Goal: Check status: Check status

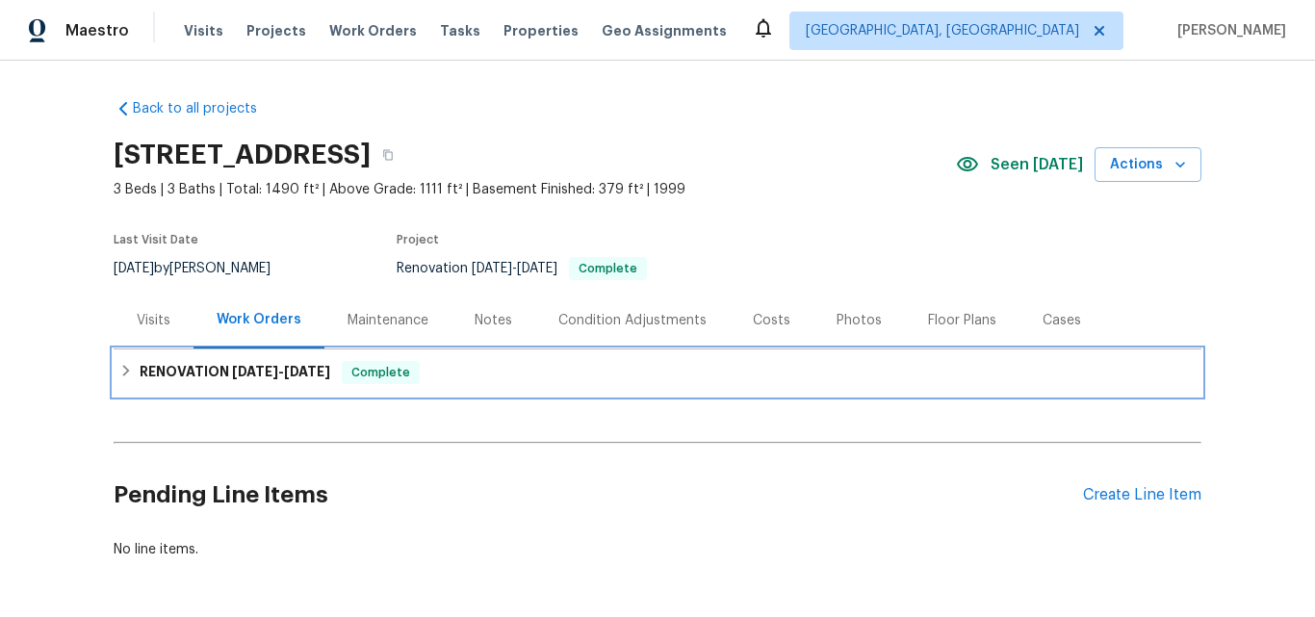
click at [211, 369] on h6 "RENOVATION [DATE] - [DATE]" at bounding box center [235, 372] width 191 height 23
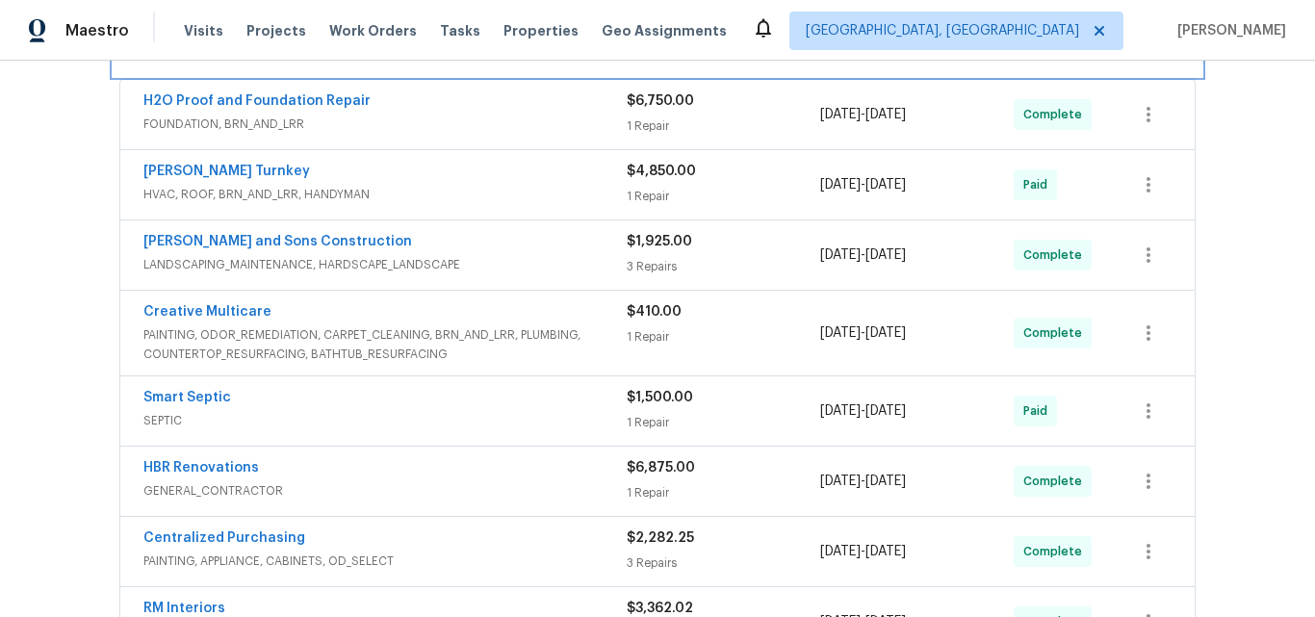
scroll to position [365, 0]
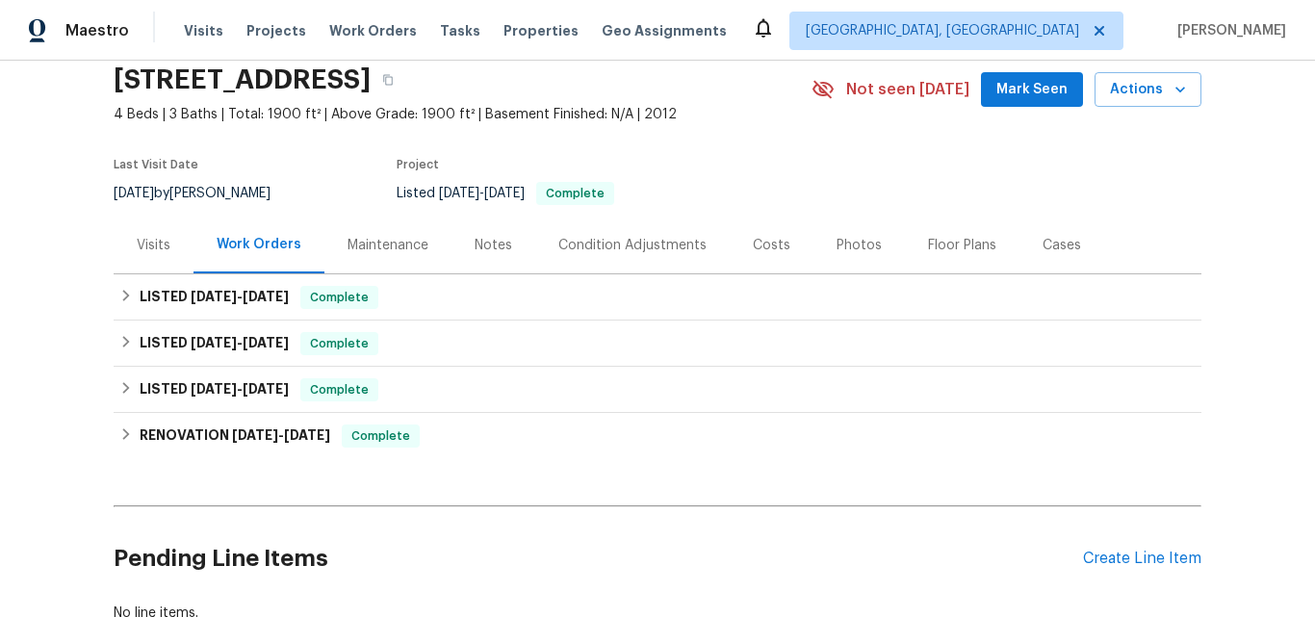
scroll to position [193, 0]
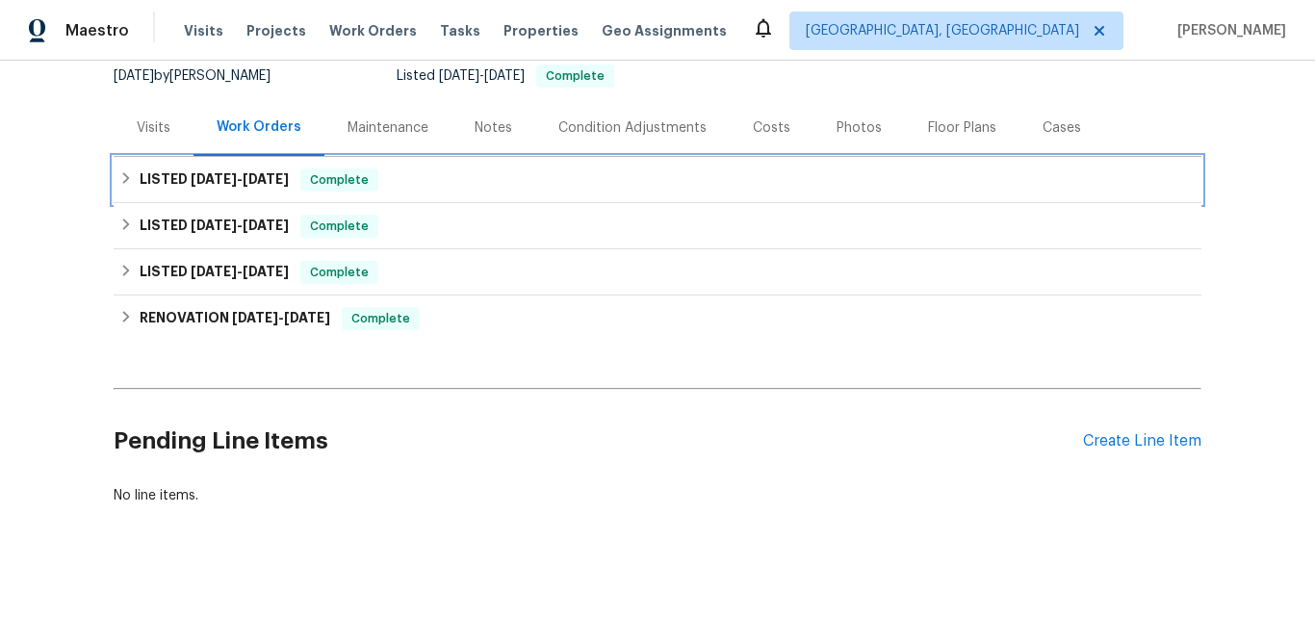
click at [171, 176] on h6 "LISTED 8/27/25 - 9/11/25" at bounding box center [214, 180] width 149 height 23
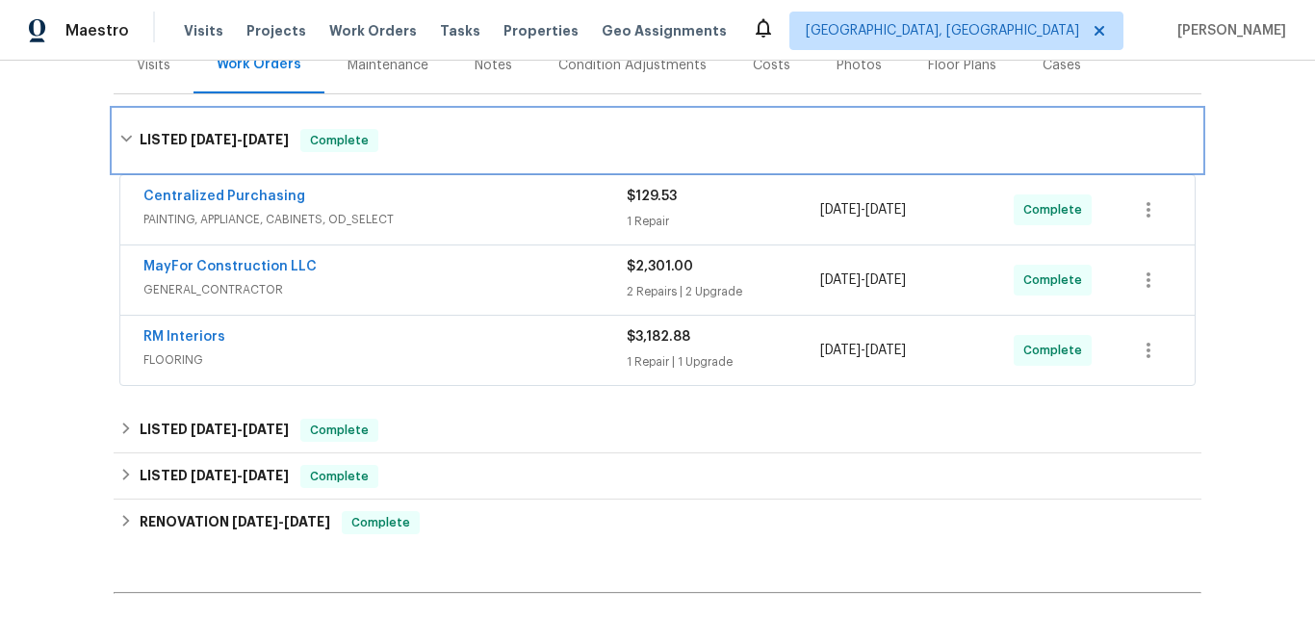
scroll to position [289, 0]
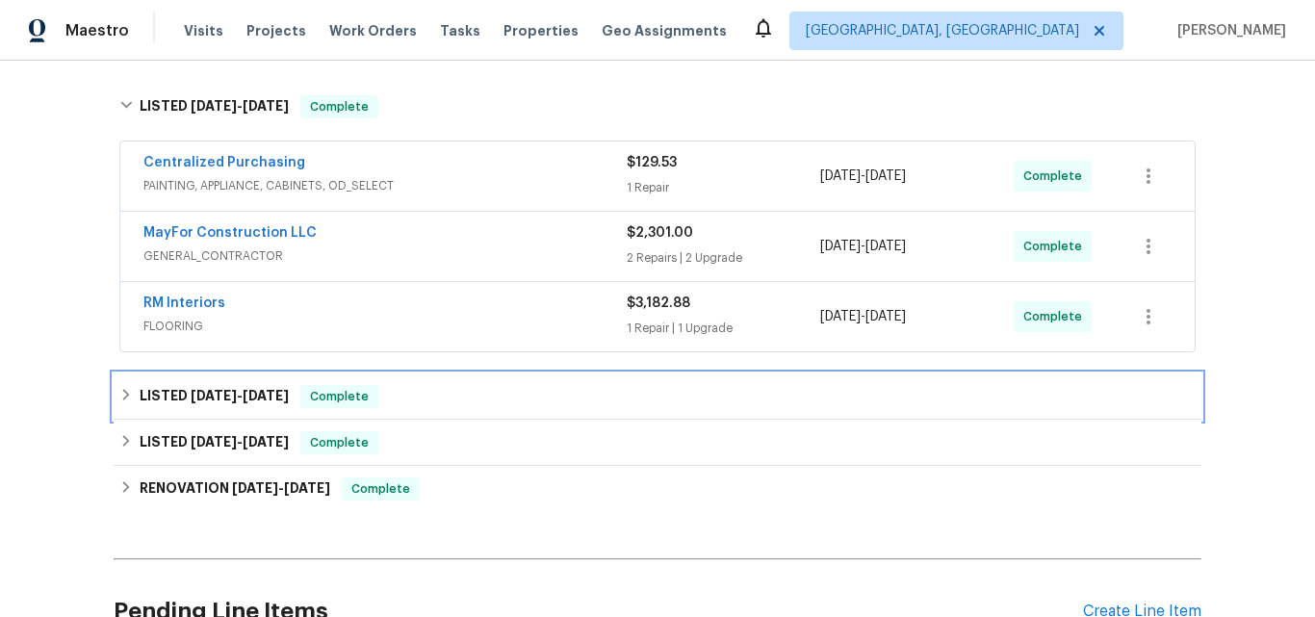
click at [202, 390] on span "5/18/25" at bounding box center [214, 395] width 46 height 13
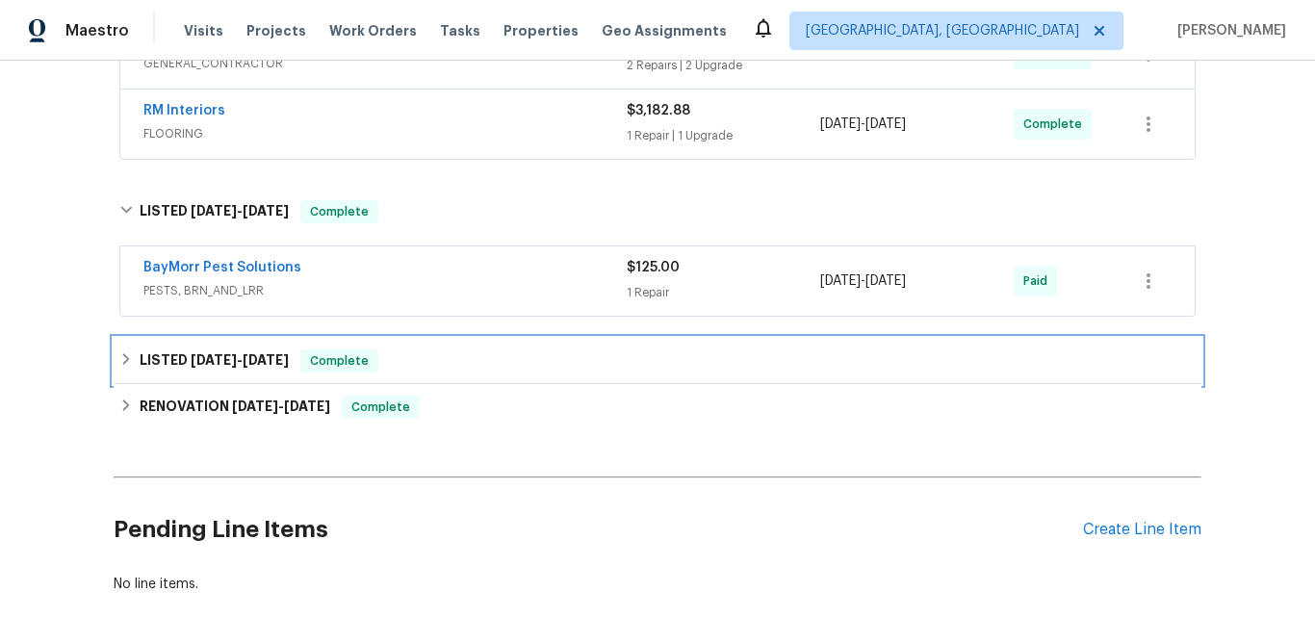
click at [204, 376] on div "LISTED 2/26/25 - 2/27/25 Complete" at bounding box center [658, 361] width 1088 height 46
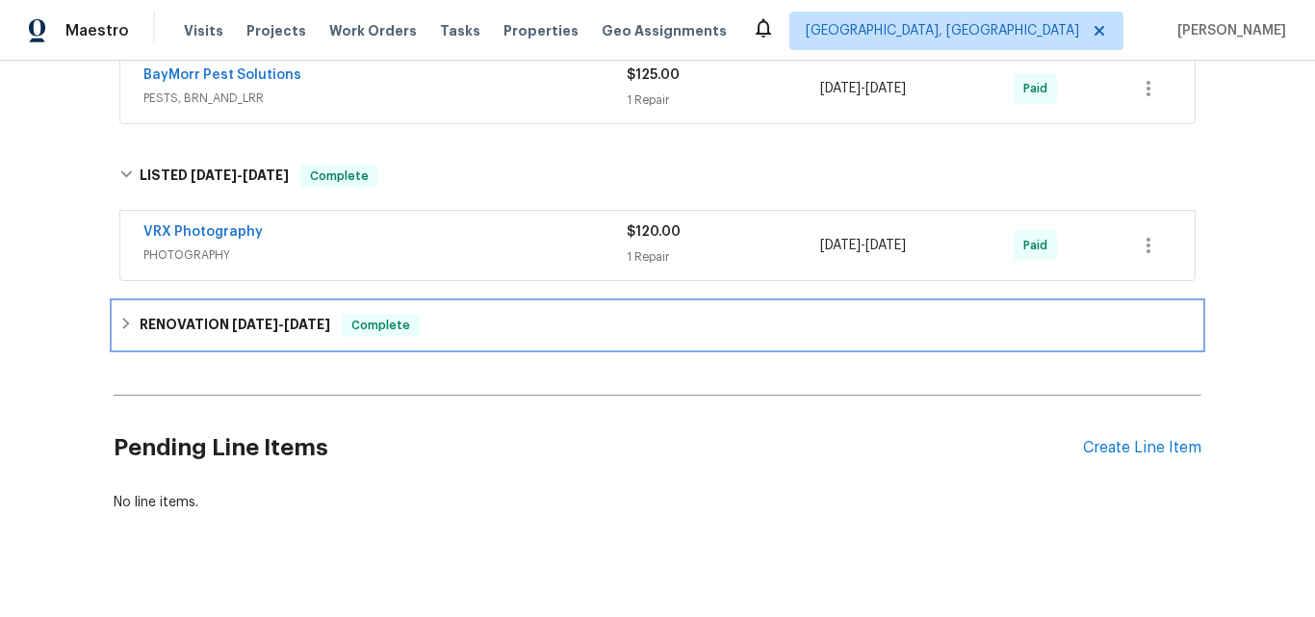
click at [214, 324] on h6 "RENOVATION 2/24/25 - 3/4/25" at bounding box center [235, 325] width 191 height 23
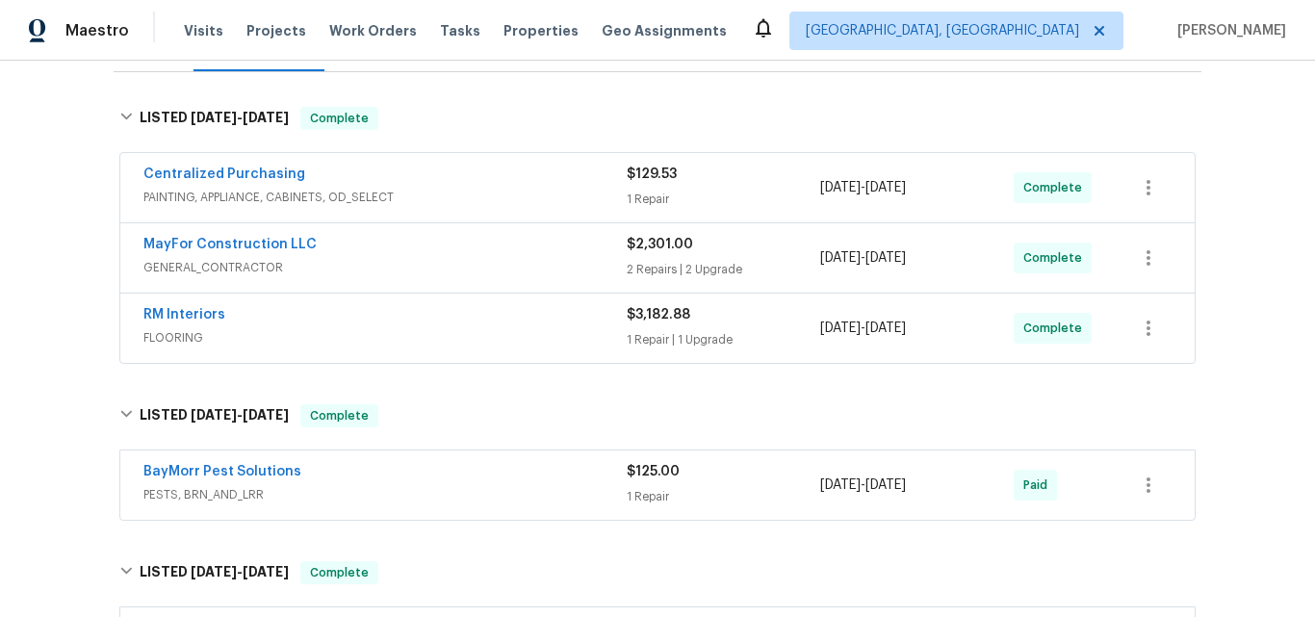
scroll to position [181, 0]
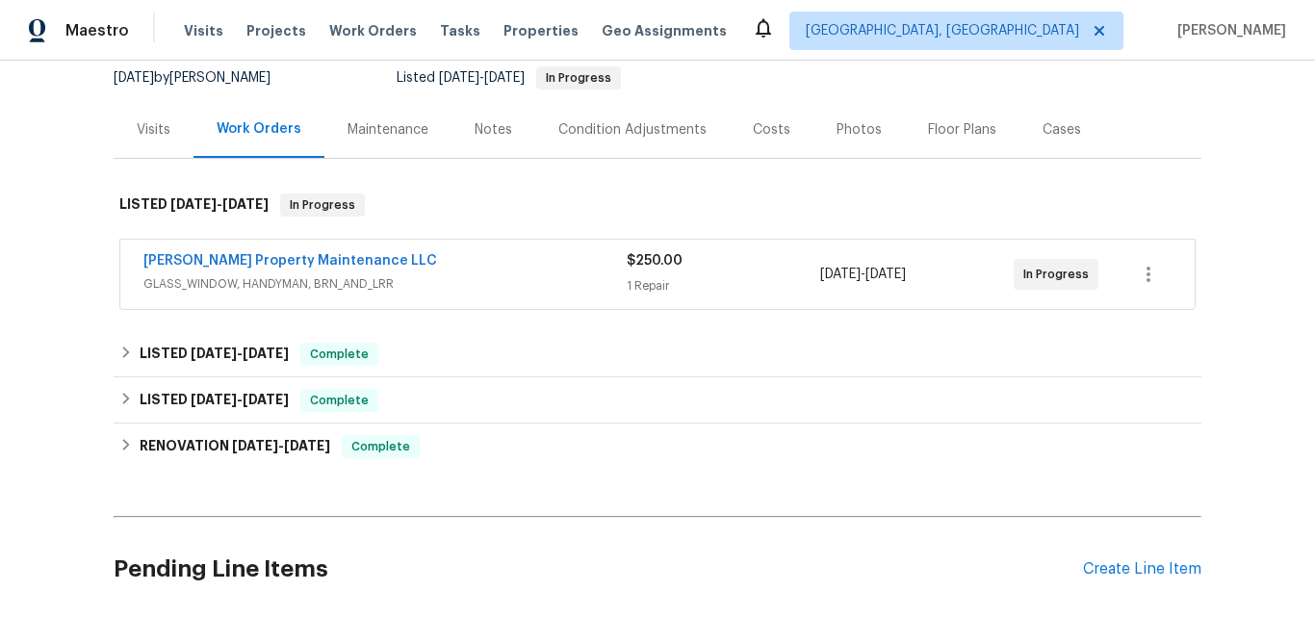
scroll to position [193, 0]
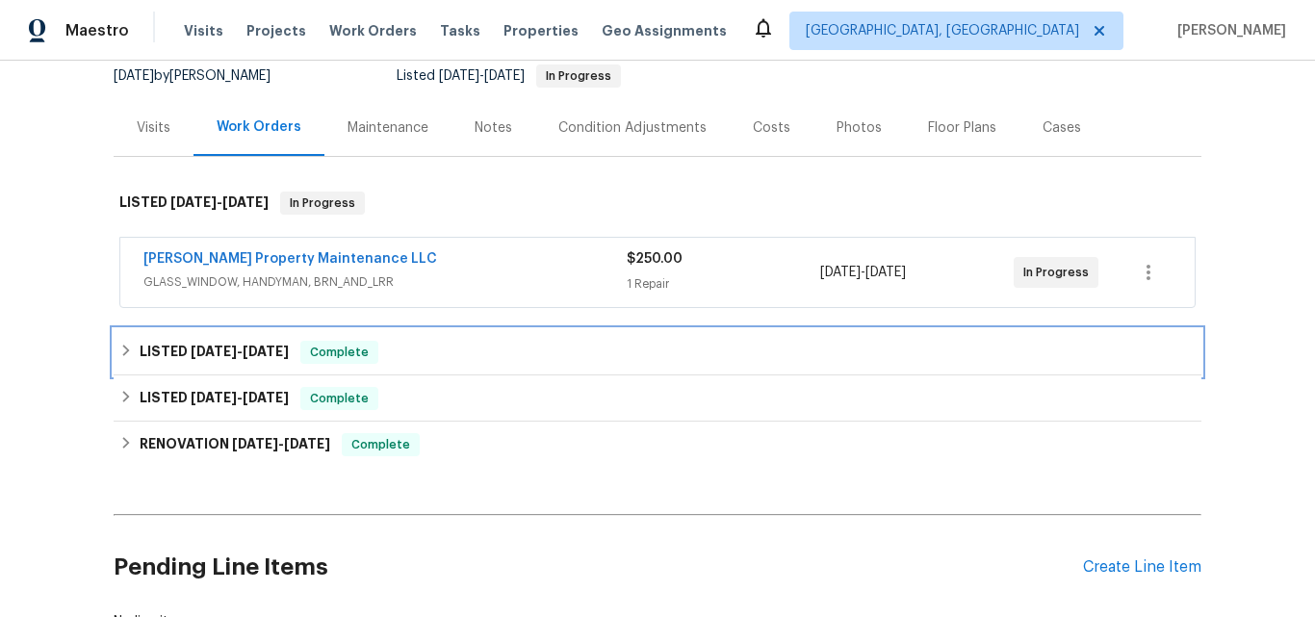
click at [213, 350] on span "5/15/25" at bounding box center [214, 351] width 46 height 13
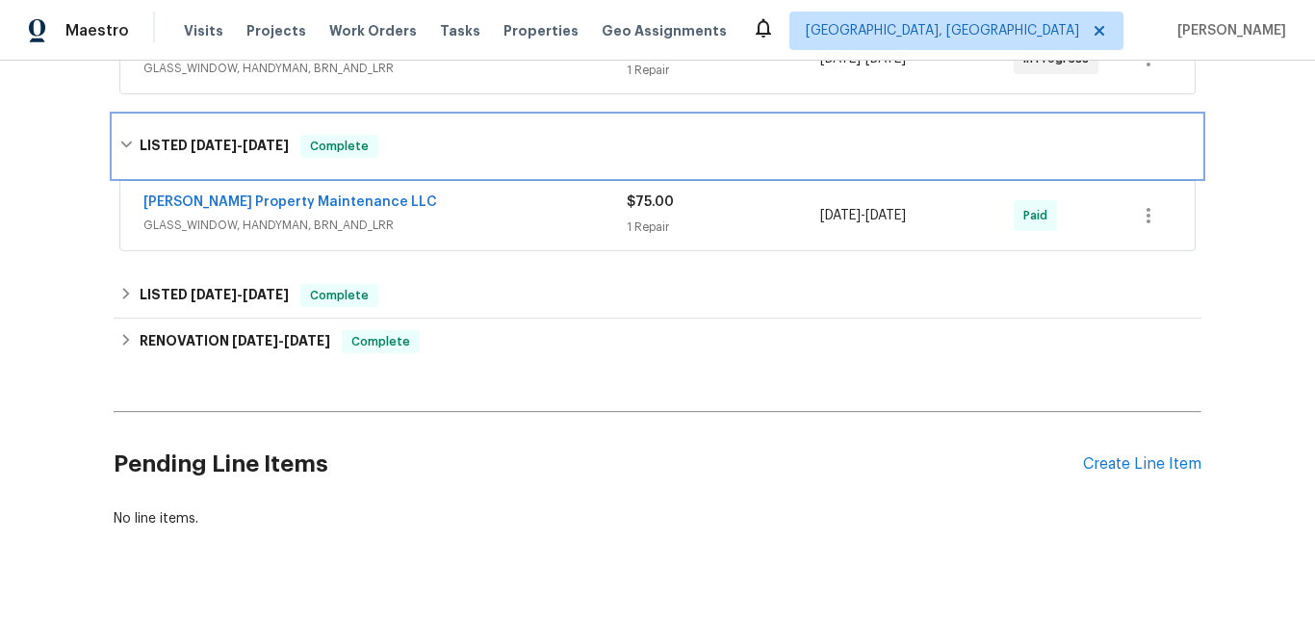
scroll to position [463, 0]
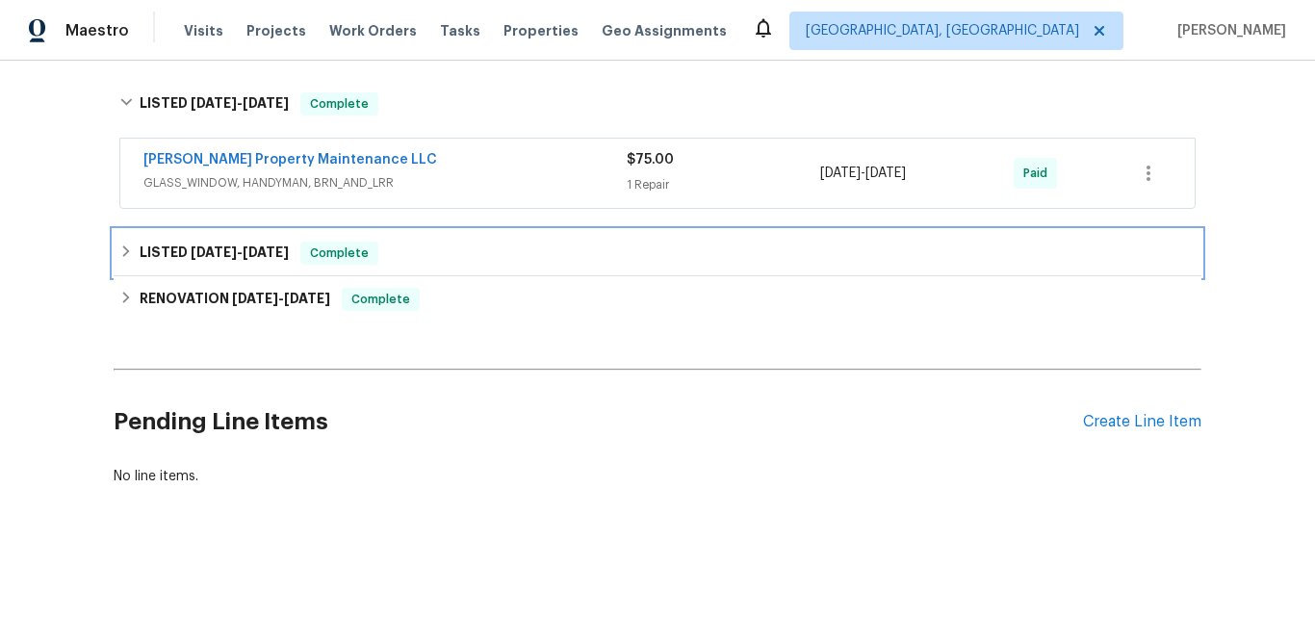
click at [209, 246] on span "2/20/25" at bounding box center [214, 252] width 46 height 13
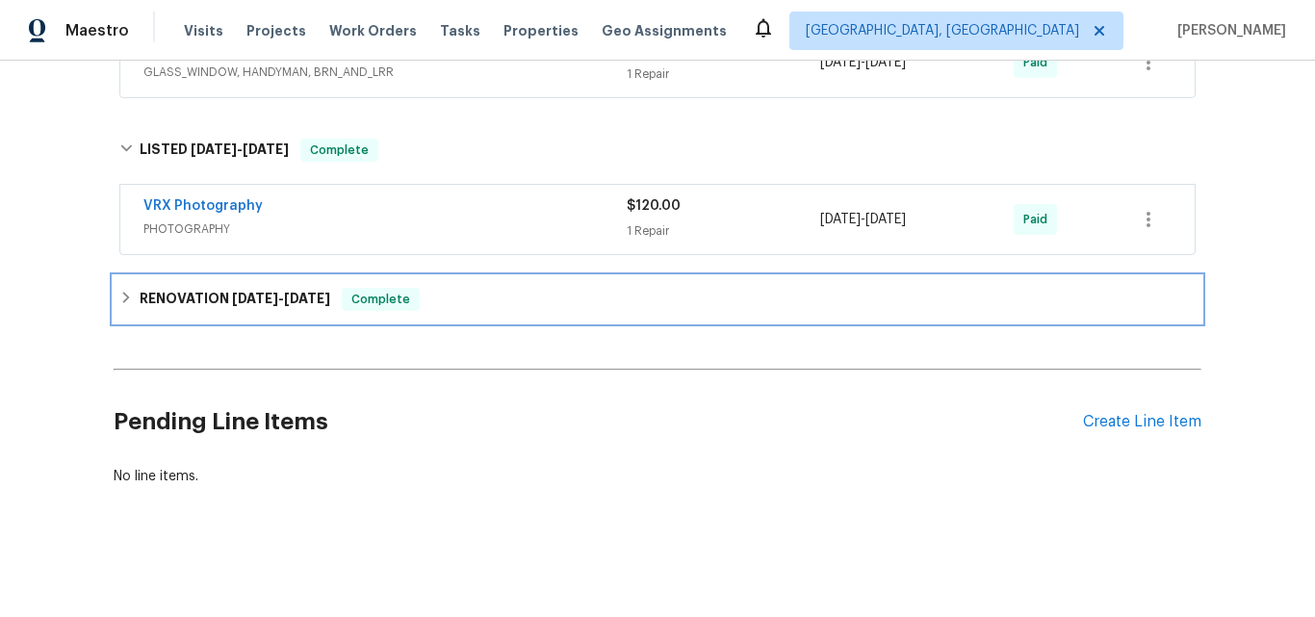
click at [194, 288] on h6 "RENOVATION 2/10/25 - 2/14/25" at bounding box center [235, 299] width 191 height 23
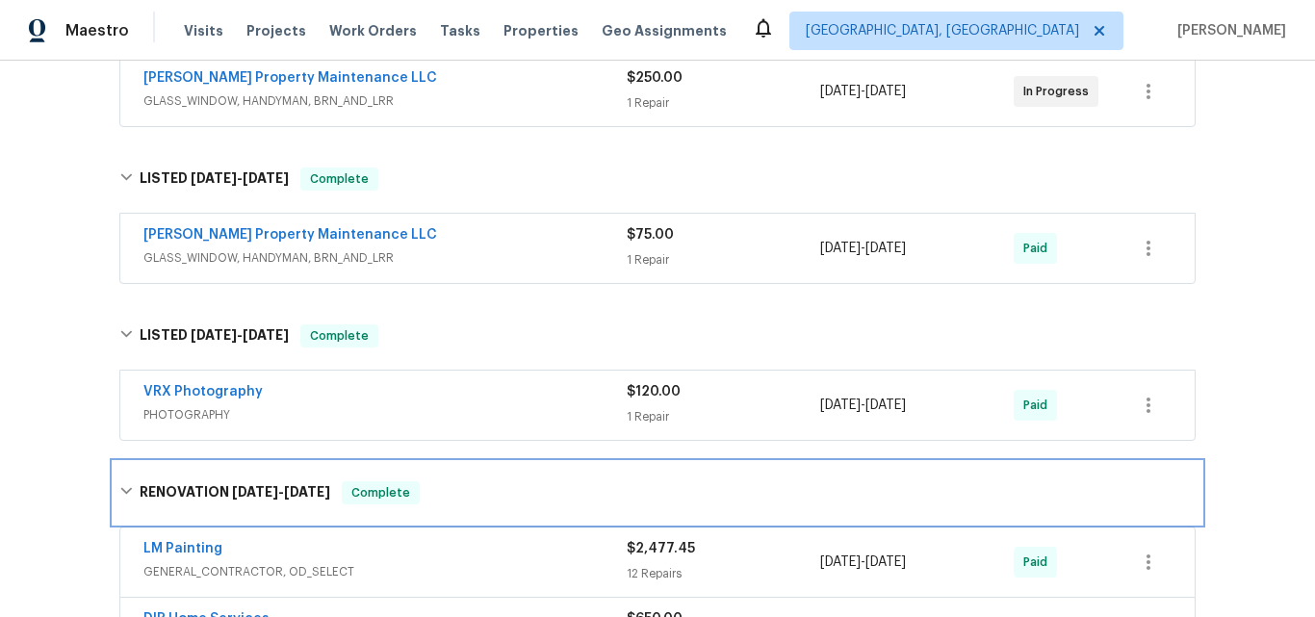
scroll to position [65, 0]
